Goal: Transaction & Acquisition: Purchase product/service

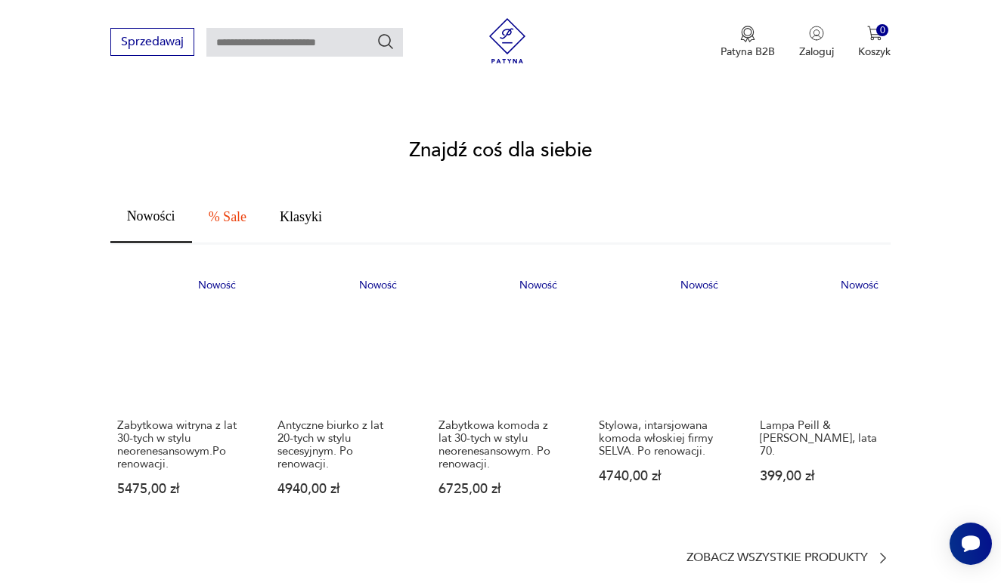
scroll to position [829, 0]
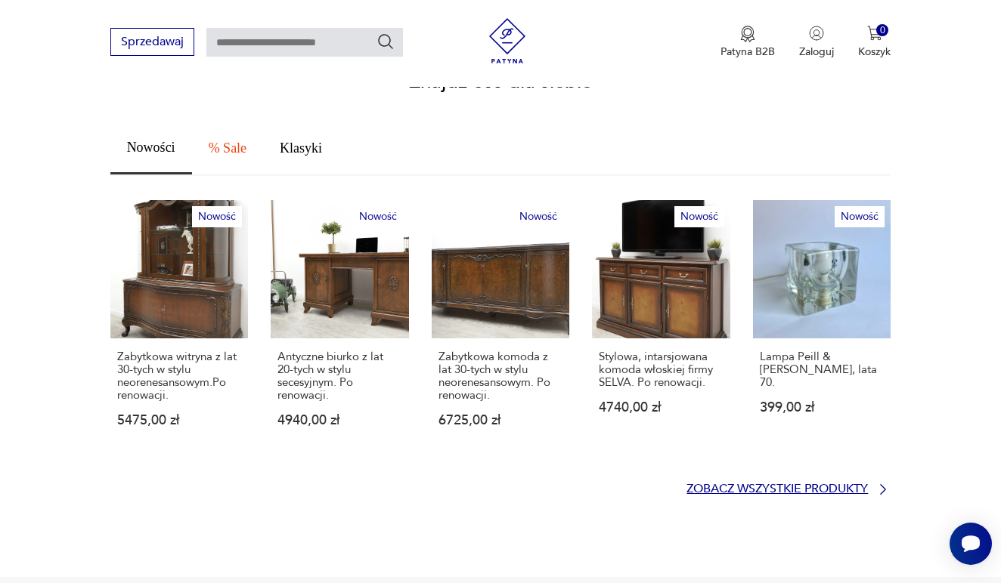
click at [870, 482] on link "Zobacz wszystkie produkty" at bounding box center [788, 489] width 204 height 15
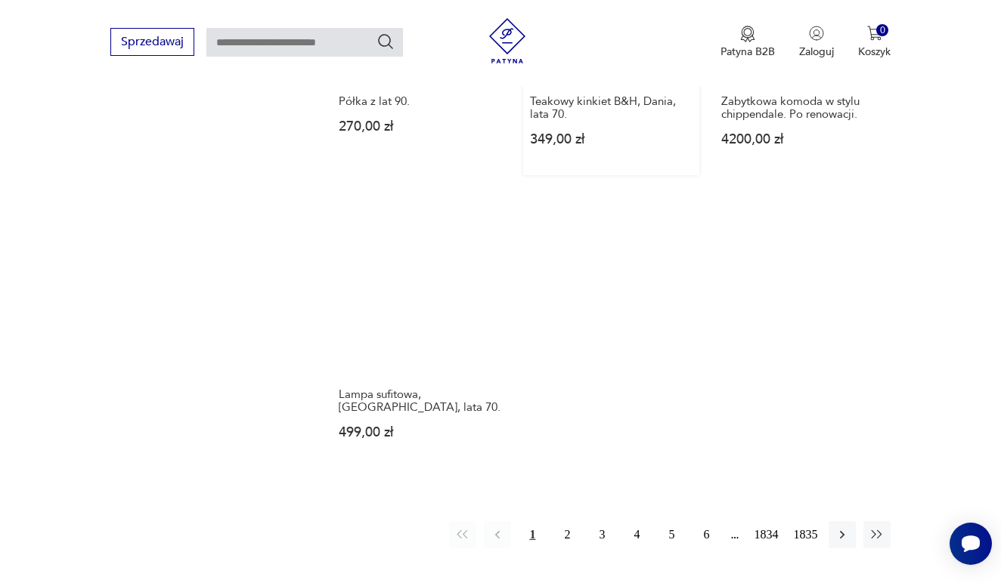
scroll to position [2018, 0]
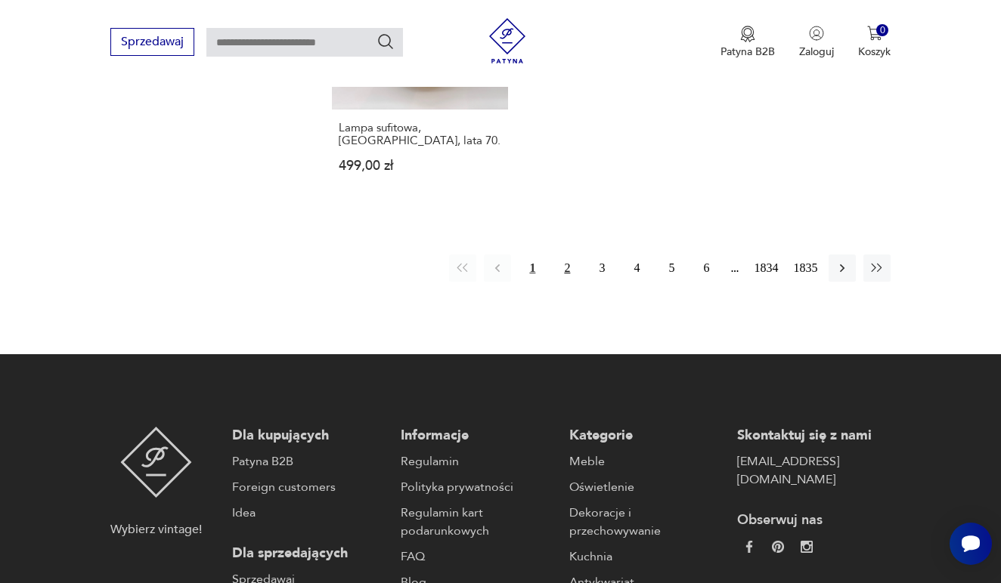
click at [562, 282] on button "2" at bounding box center [566, 268] width 27 height 27
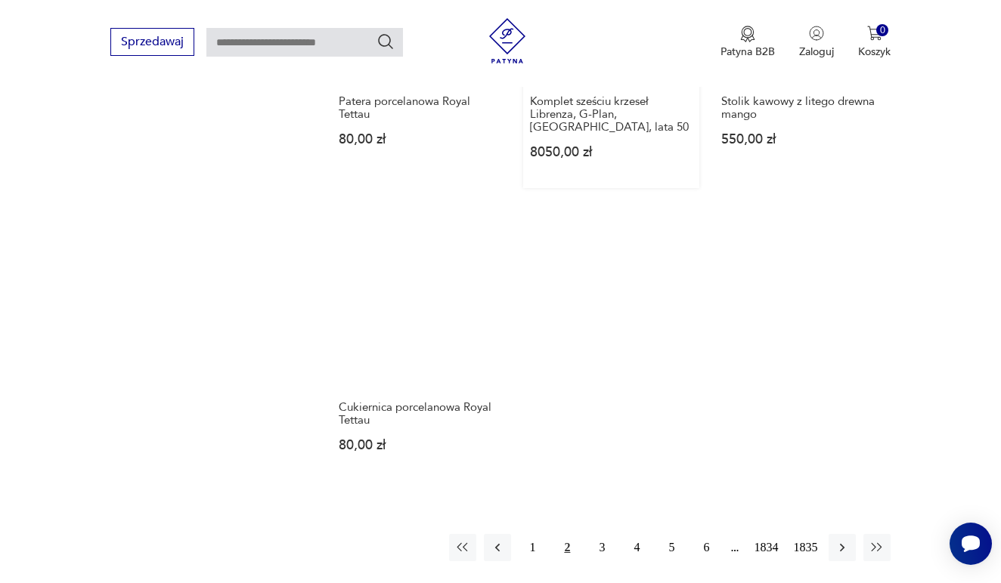
scroll to position [1889, 0]
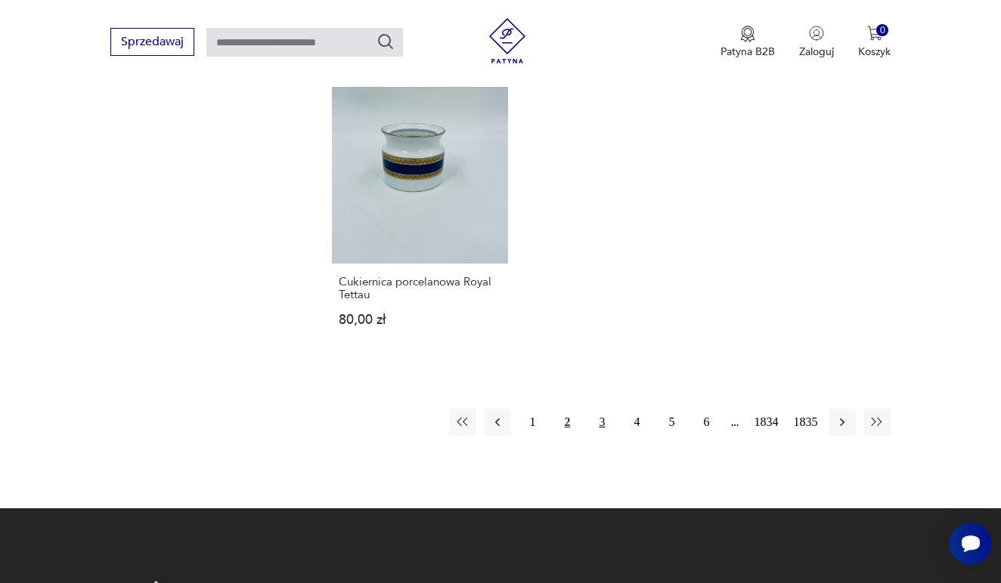
click at [600, 436] on button "3" at bounding box center [601, 422] width 27 height 27
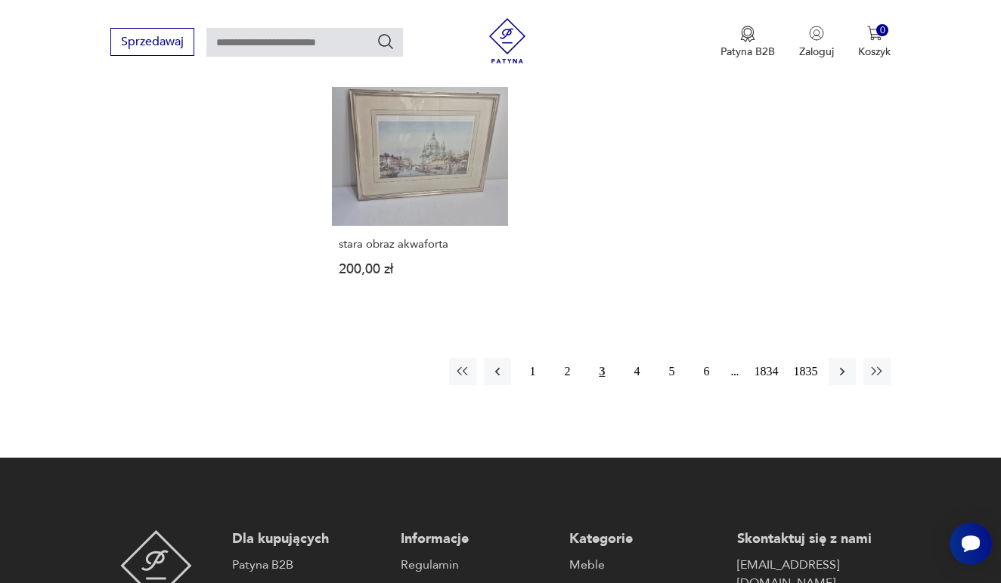
scroll to position [1929, 0]
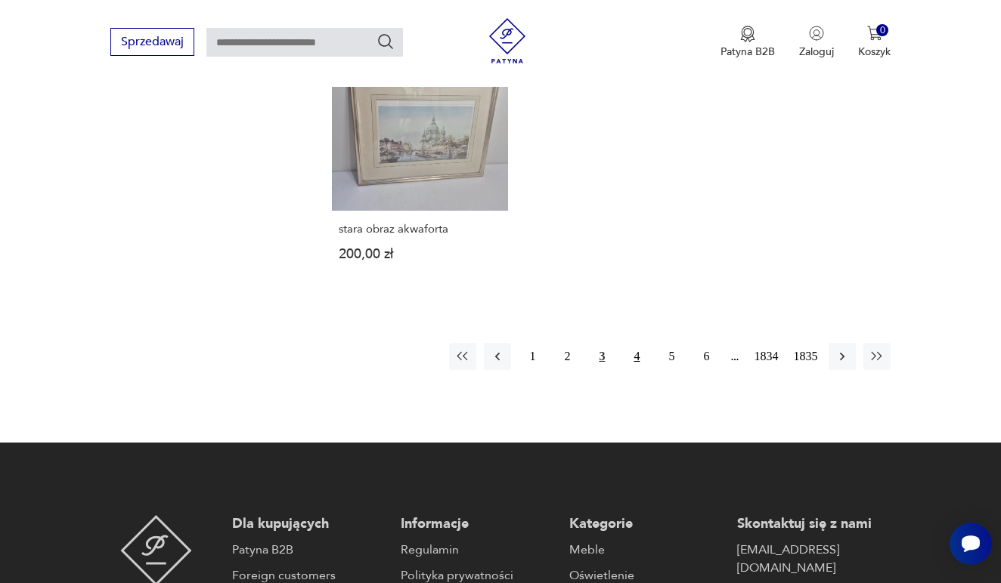
click at [636, 370] on button "4" at bounding box center [636, 356] width 27 height 27
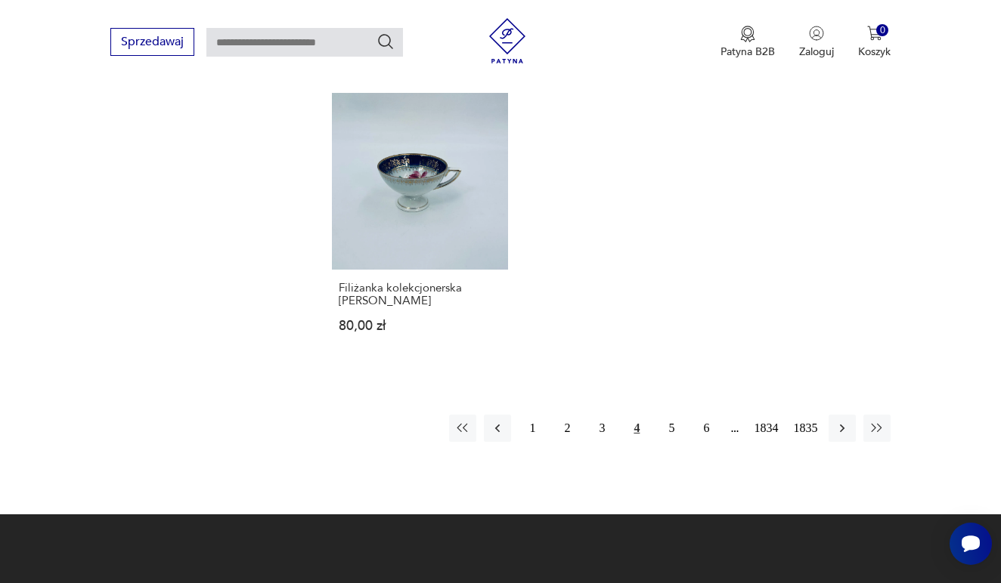
scroll to position [2016, 0]
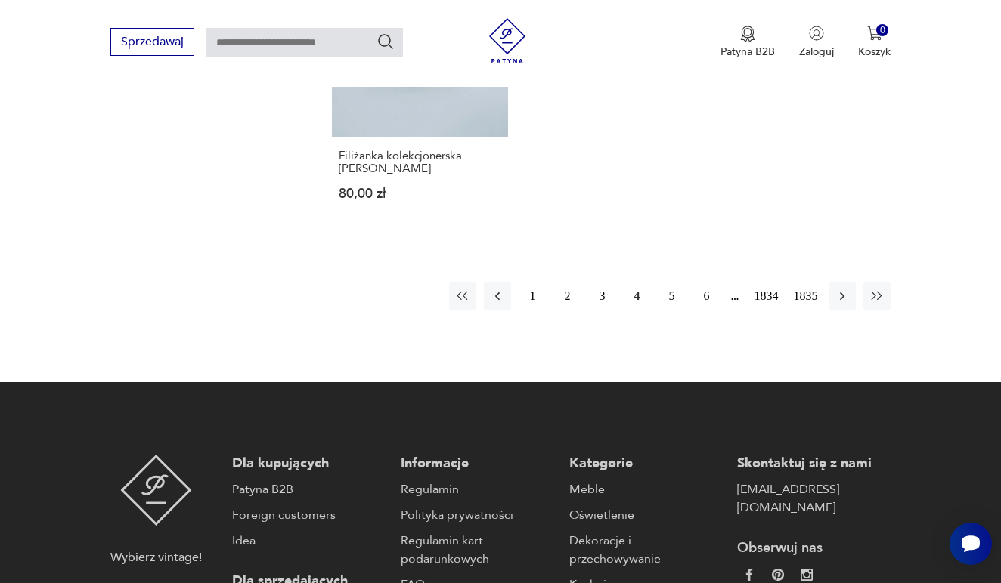
click at [667, 310] on button "5" at bounding box center [670, 296] width 27 height 27
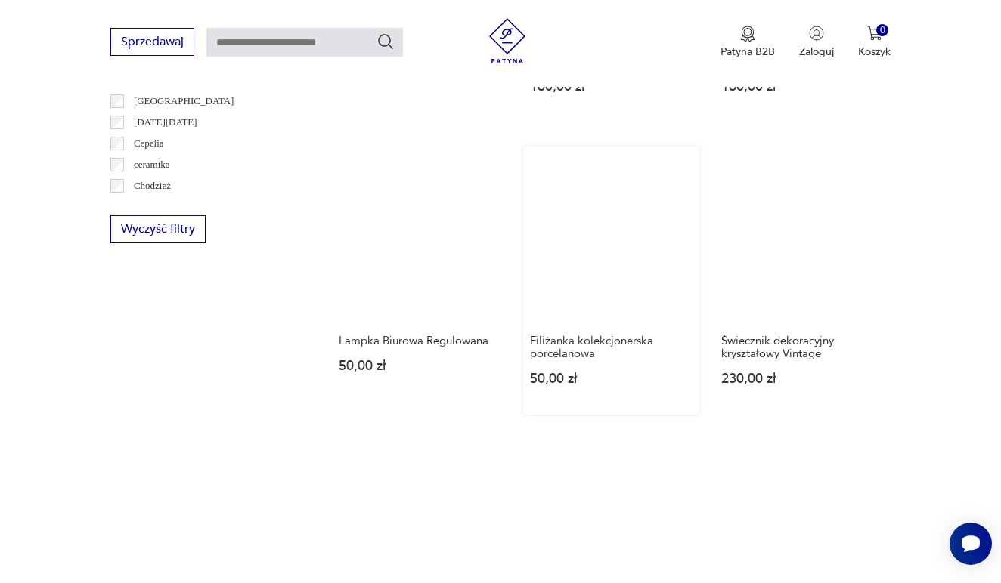
scroll to position [1236, 0]
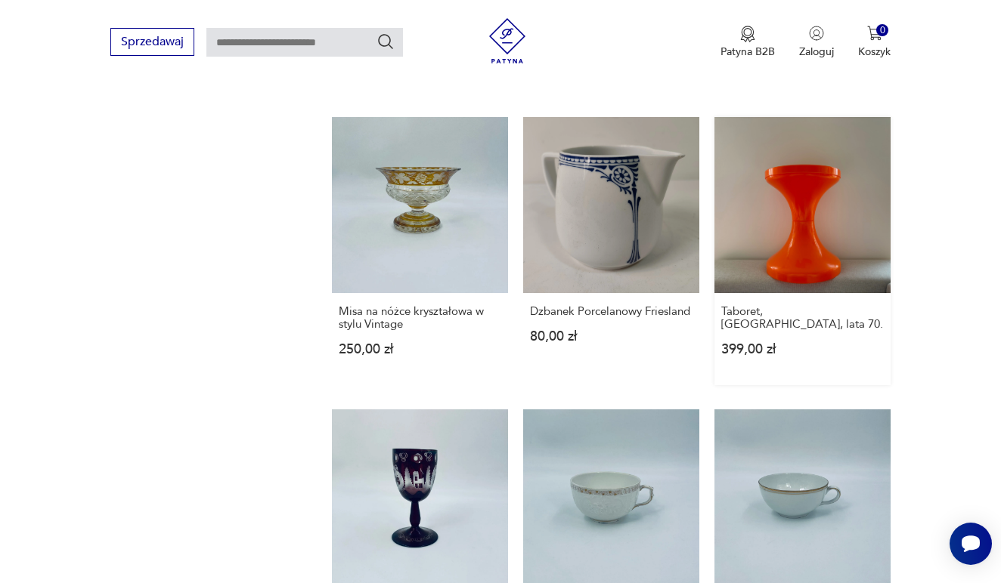
click at [778, 265] on link "Taboret, Niemcy, lata 70. 399,00 zł" at bounding box center [802, 251] width 176 height 268
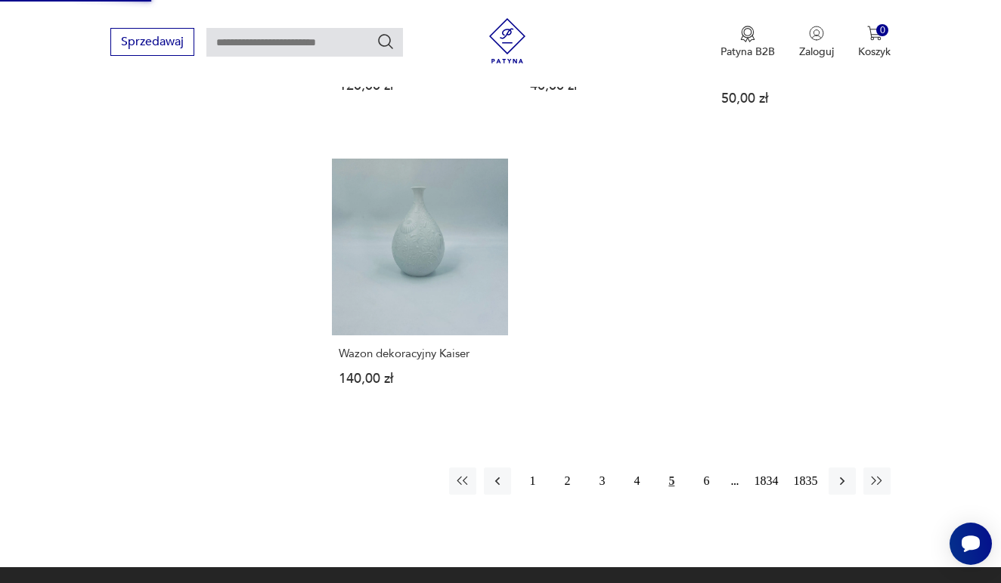
scroll to position [1843, 0]
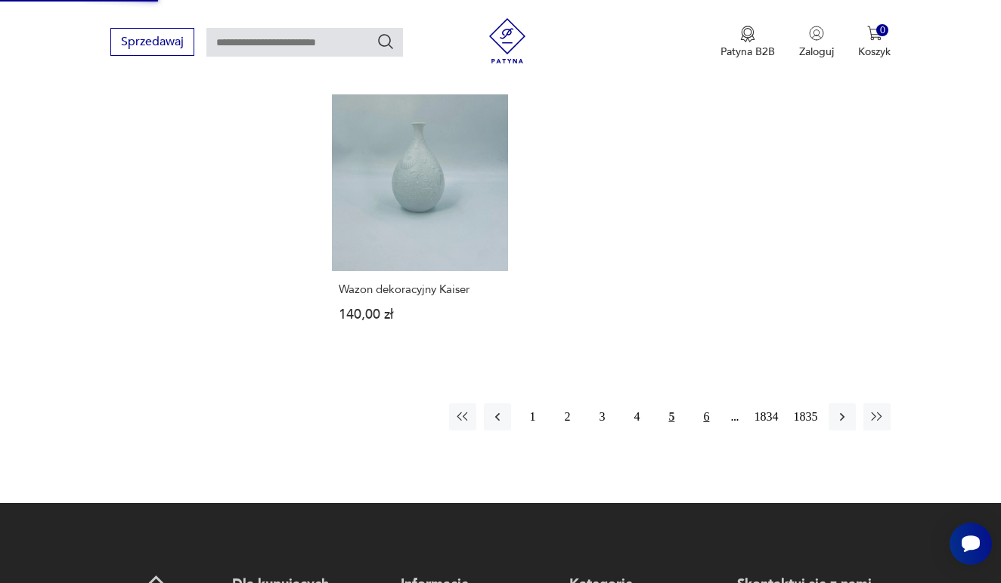
click at [699, 431] on button "6" at bounding box center [705, 417] width 27 height 27
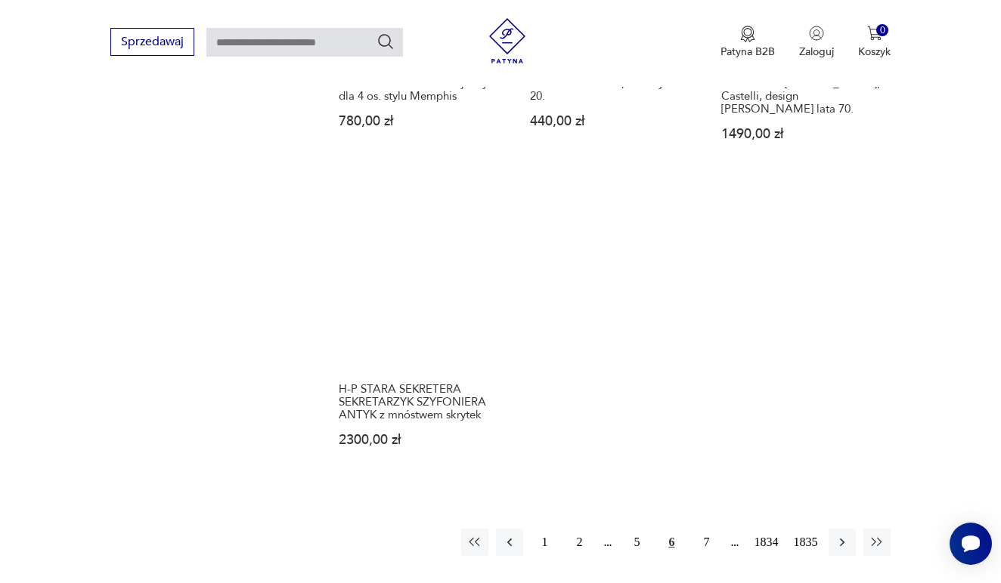
scroll to position [1895, 0]
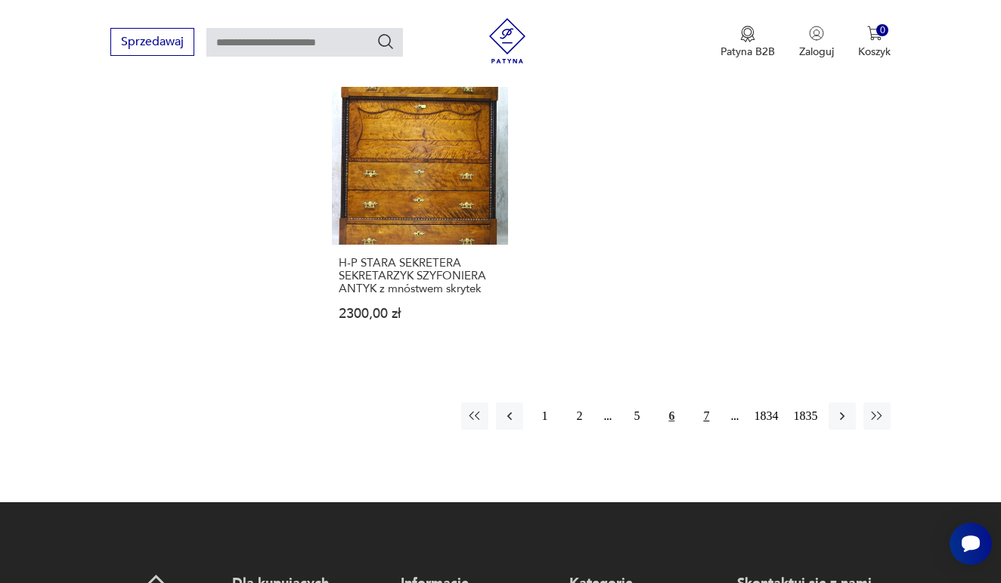
click at [704, 430] on button "7" at bounding box center [705, 416] width 27 height 27
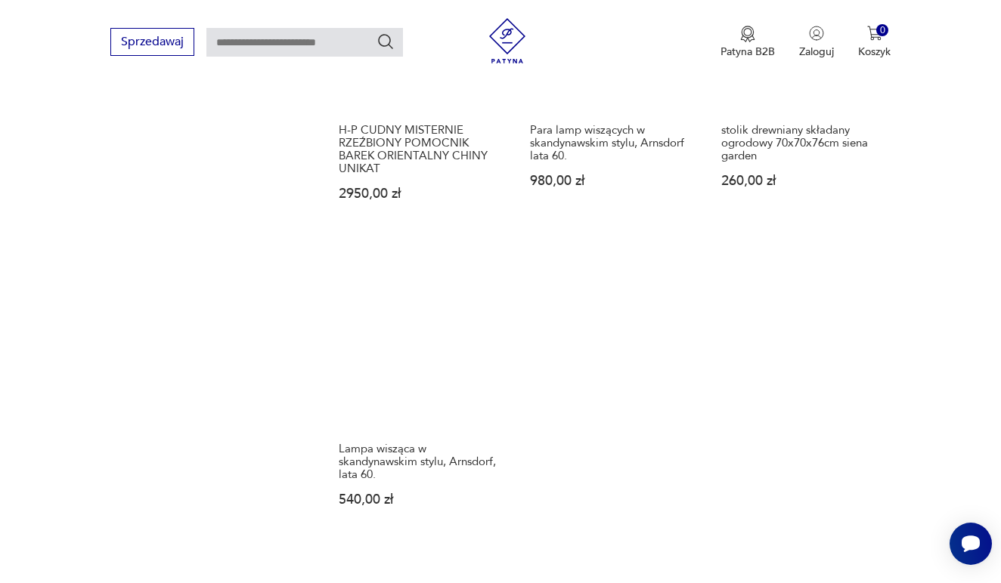
scroll to position [2003, 0]
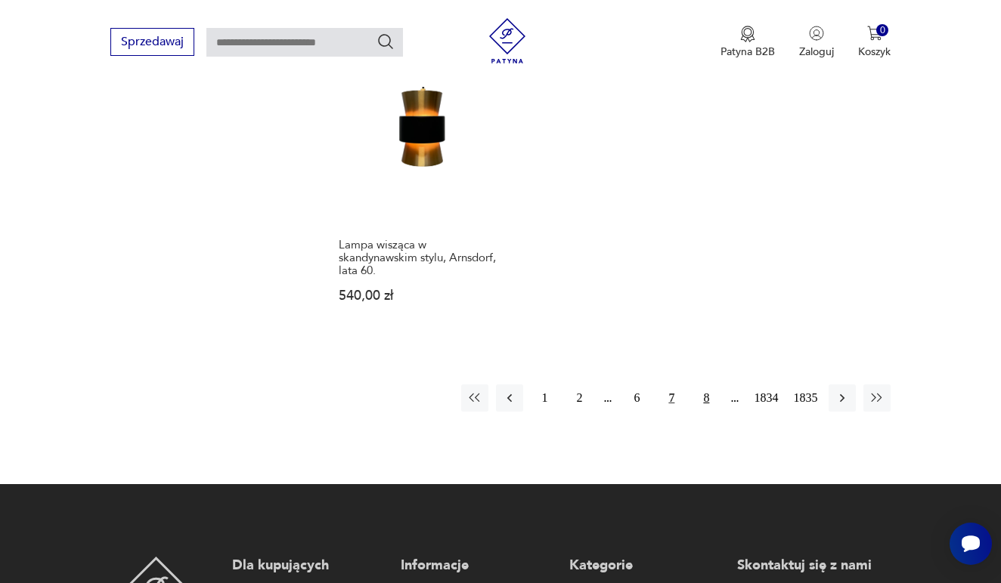
click at [699, 412] on button "8" at bounding box center [705, 398] width 27 height 27
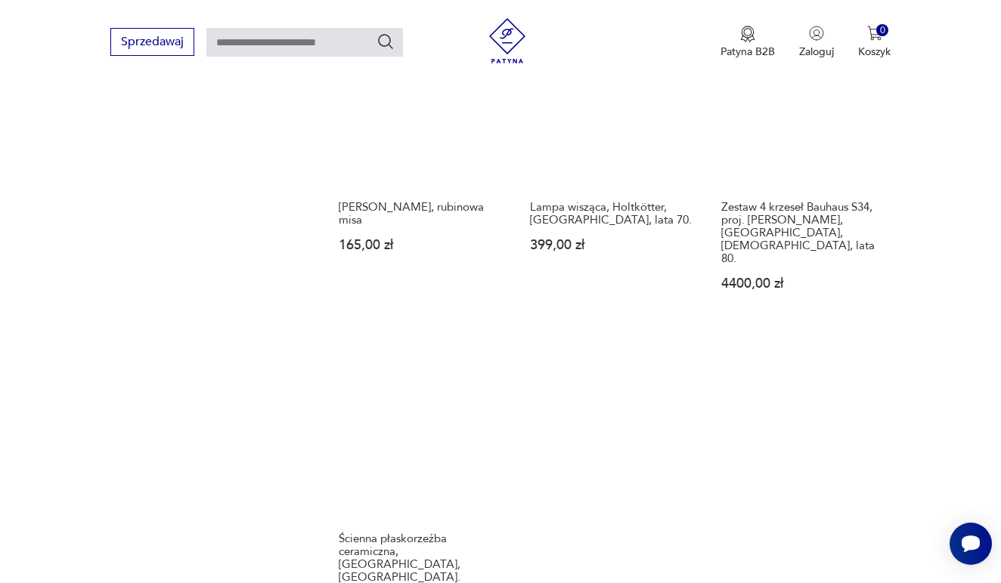
scroll to position [1753, 0]
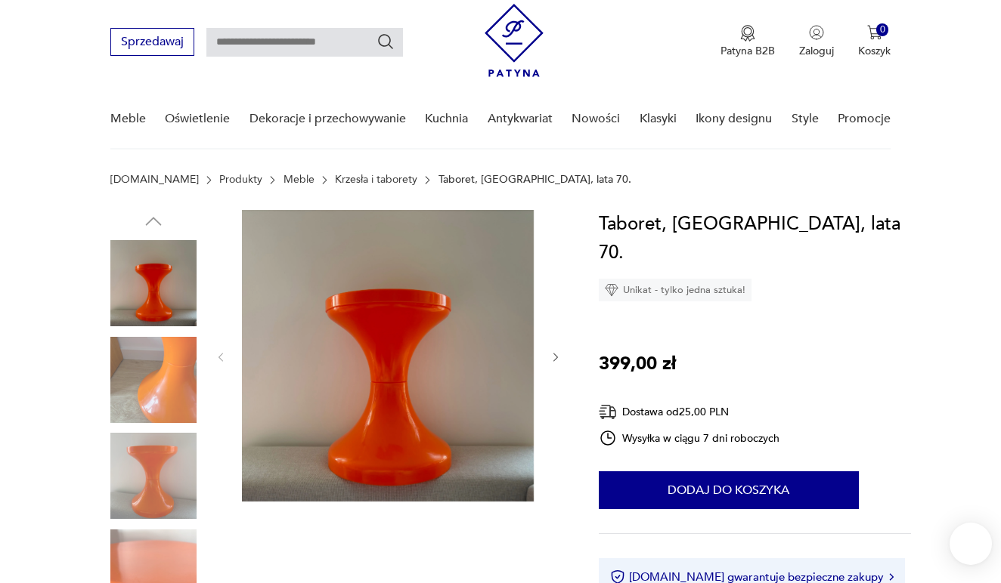
scroll to position [39, 0]
click at [554, 357] on icon "button" at bounding box center [555, 357] width 13 height 13
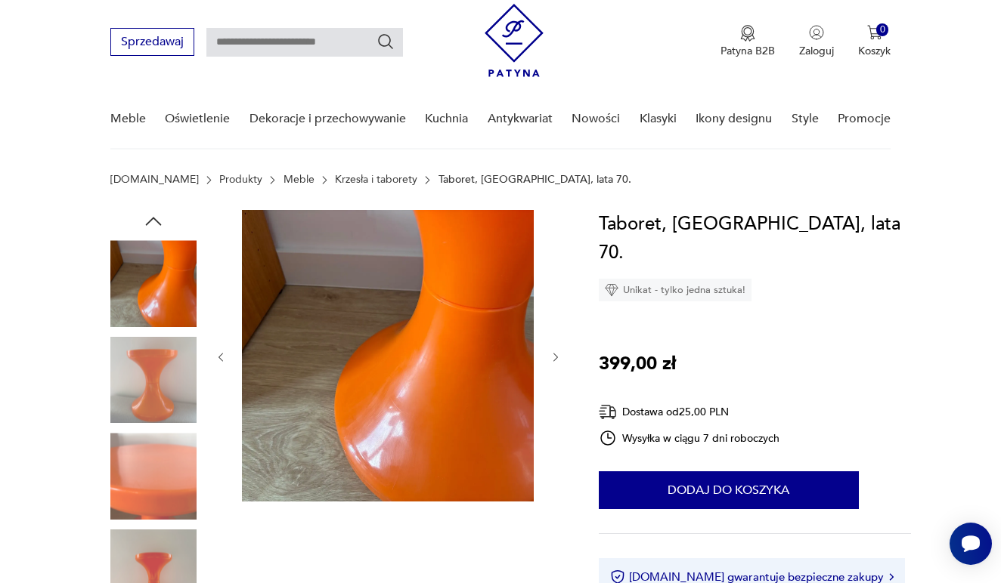
scroll to position [0, 0]
click at [554, 357] on icon "button" at bounding box center [555, 357] width 13 height 13
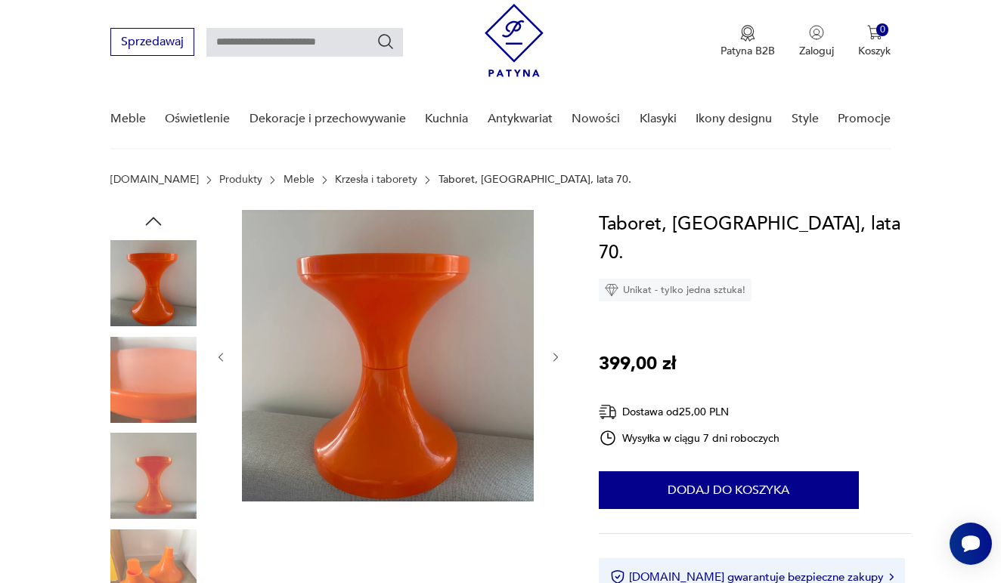
click at [554, 357] on icon "button" at bounding box center [555, 357] width 13 height 13
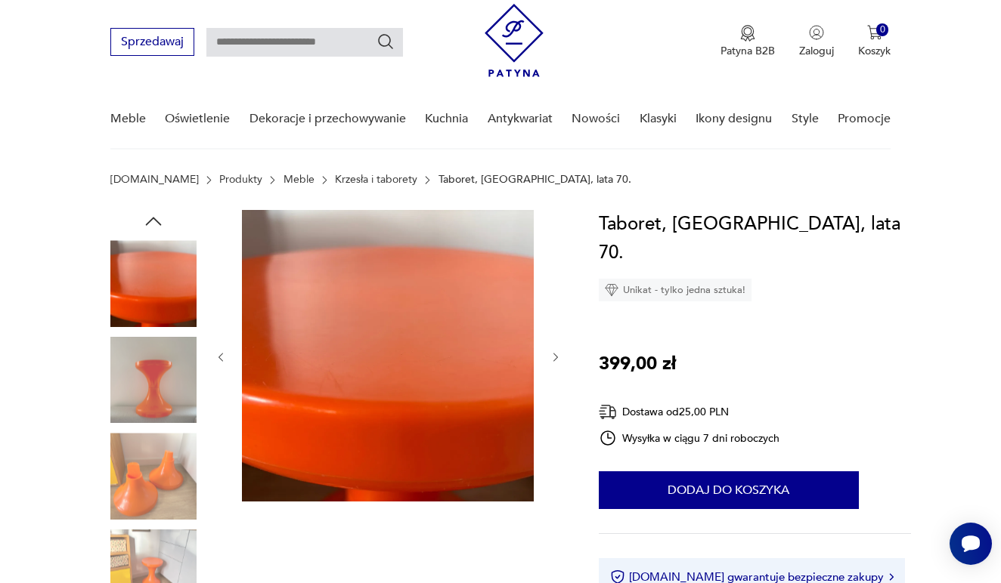
click at [554, 357] on icon "button" at bounding box center [555, 357] width 13 height 13
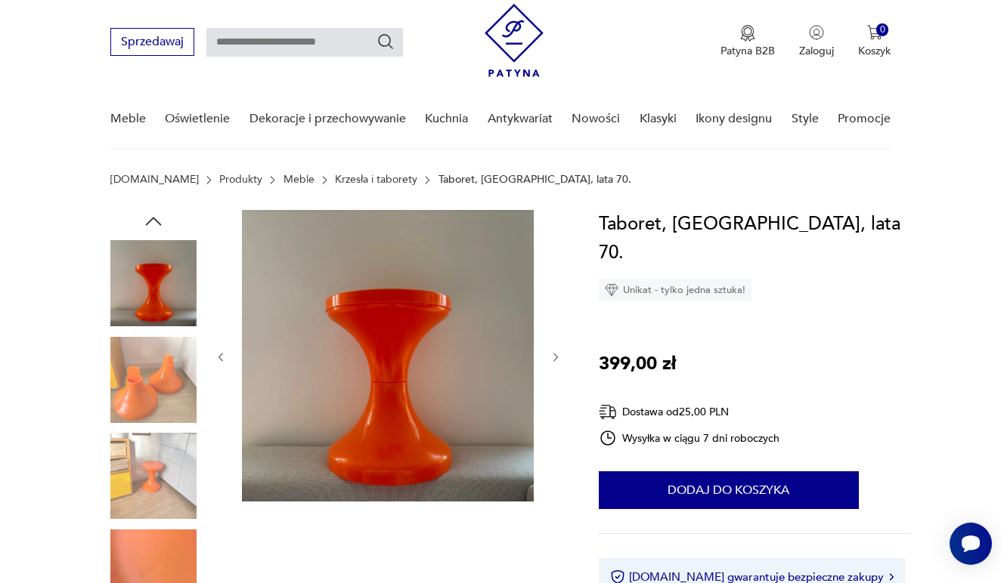
click at [554, 357] on icon "button" at bounding box center [555, 357] width 13 height 13
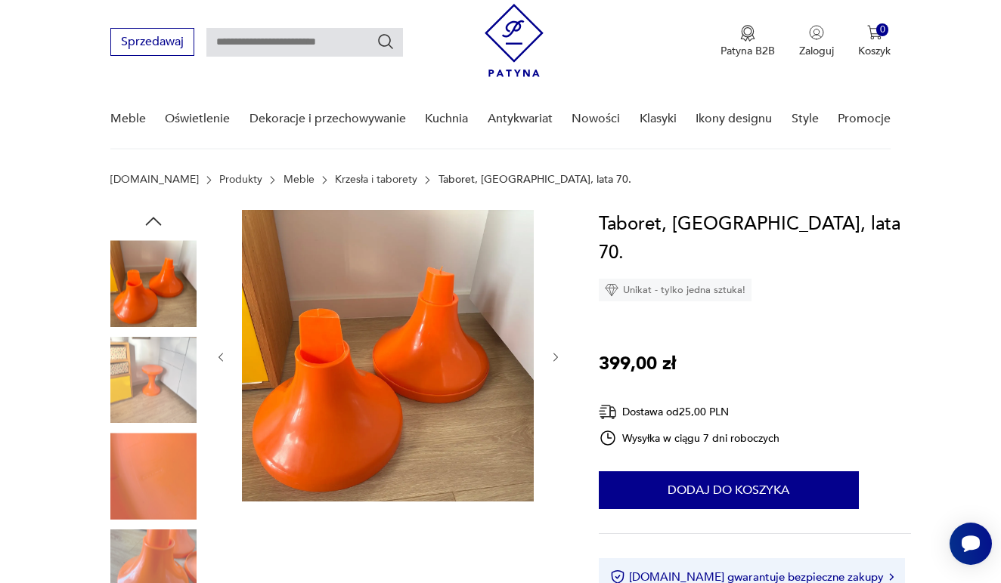
click at [554, 357] on icon "button" at bounding box center [555, 357] width 13 height 13
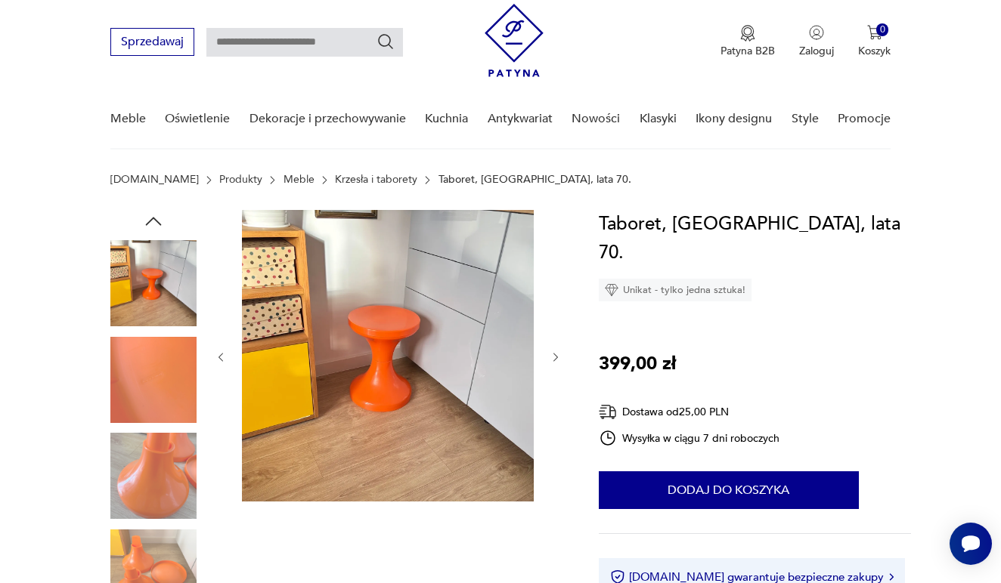
click at [554, 357] on icon "button" at bounding box center [555, 357] width 13 height 13
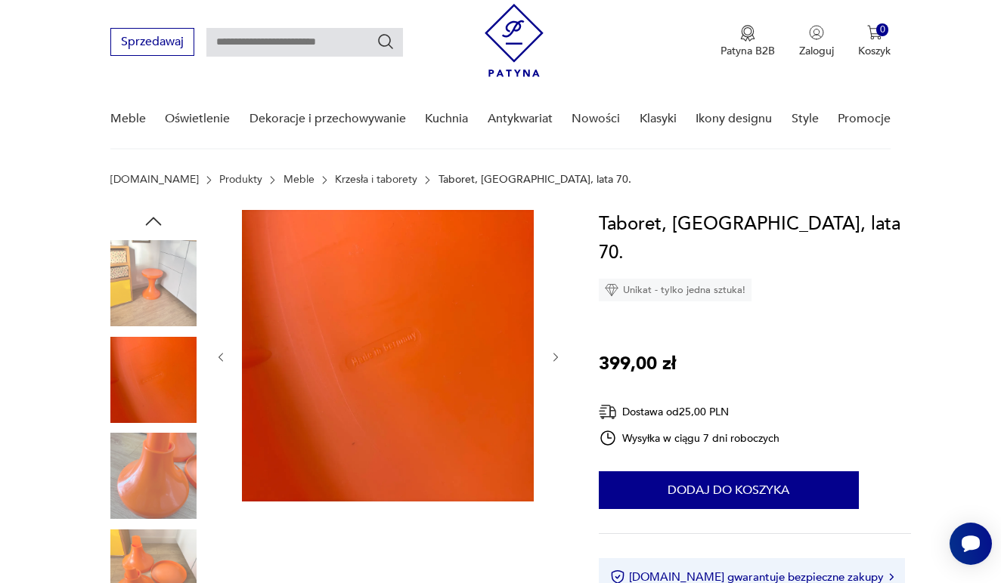
click at [554, 357] on icon "button" at bounding box center [555, 357] width 13 height 13
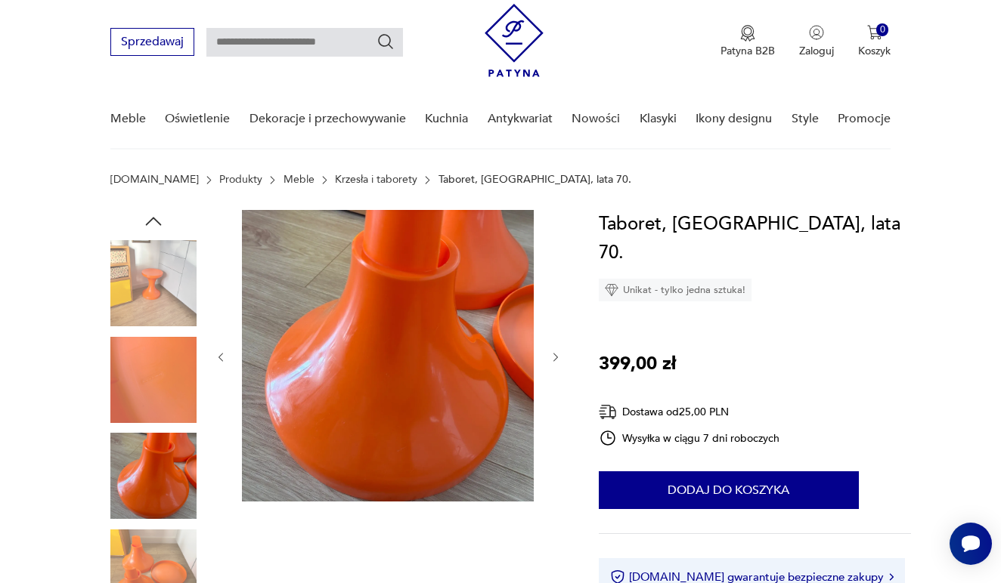
click at [554, 357] on icon "button" at bounding box center [555, 357] width 13 height 13
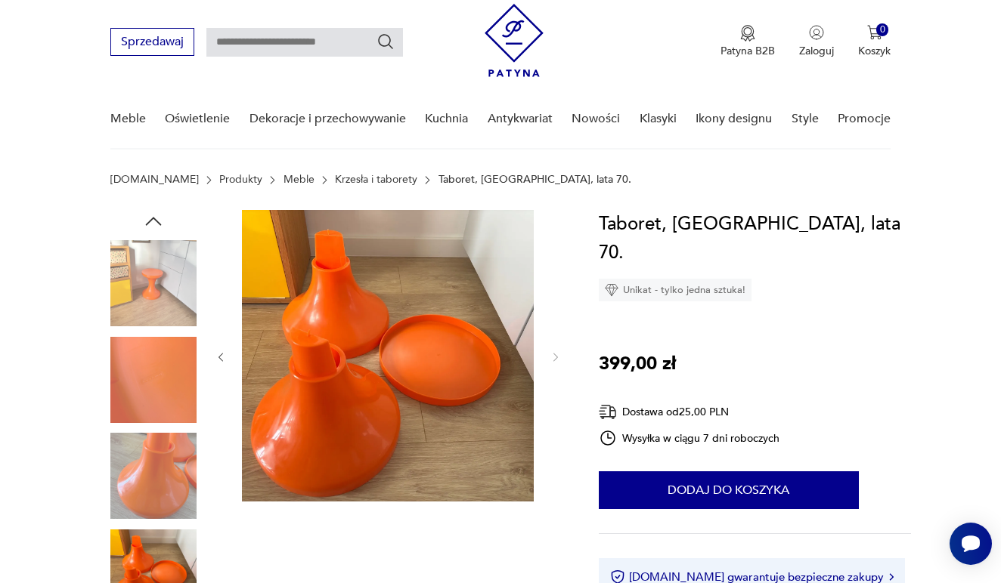
click at [144, 308] on img at bounding box center [153, 283] width 86 height 86
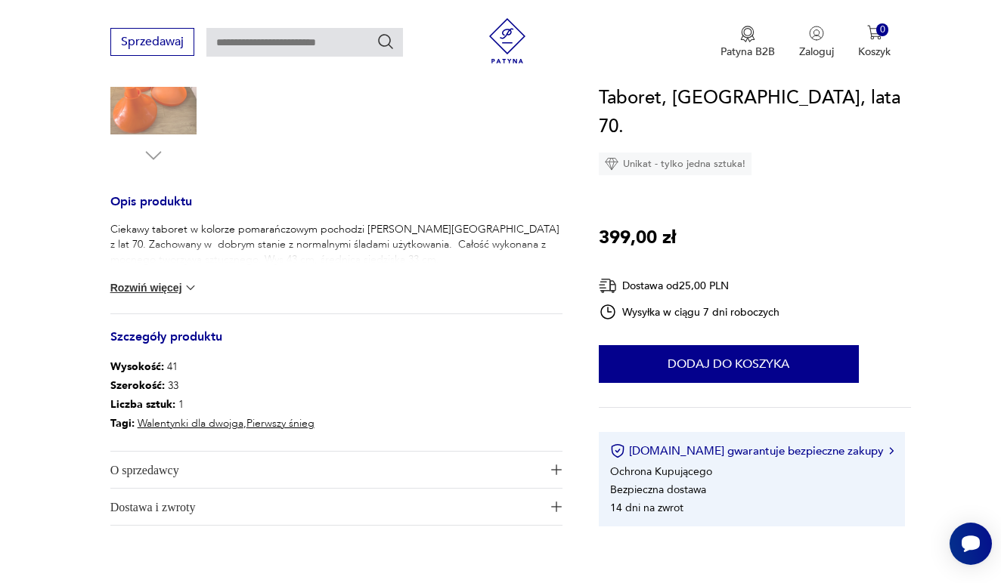
scroll to position [521, 0]
click at [184, 289] on img at bounding box center [190, 287] width 15 height 15
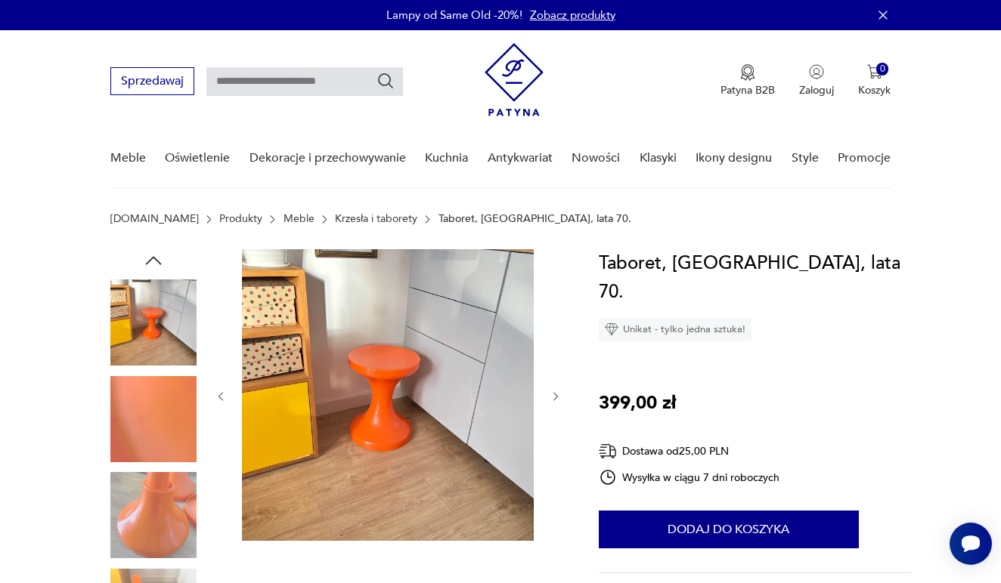
scroll to position [0, 0]
